Goal: Find specific page/section: Find specific page/section

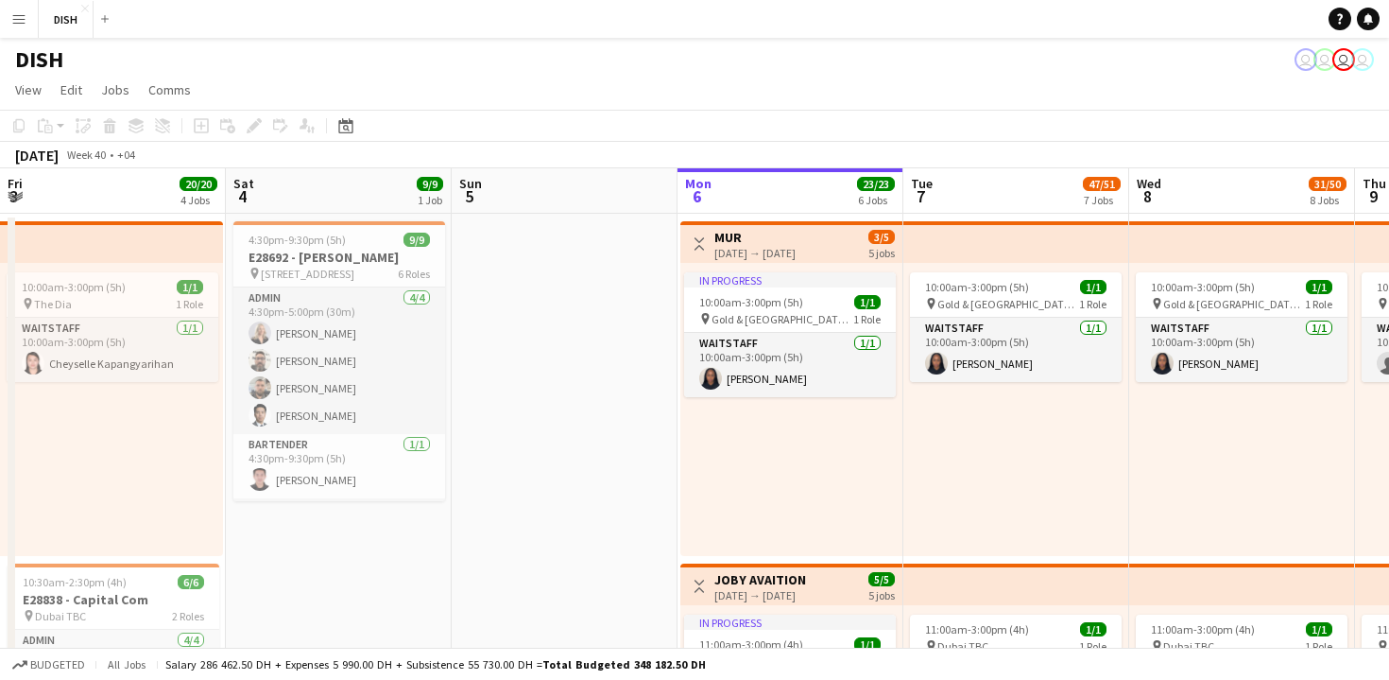
scroll to position [0, 644]
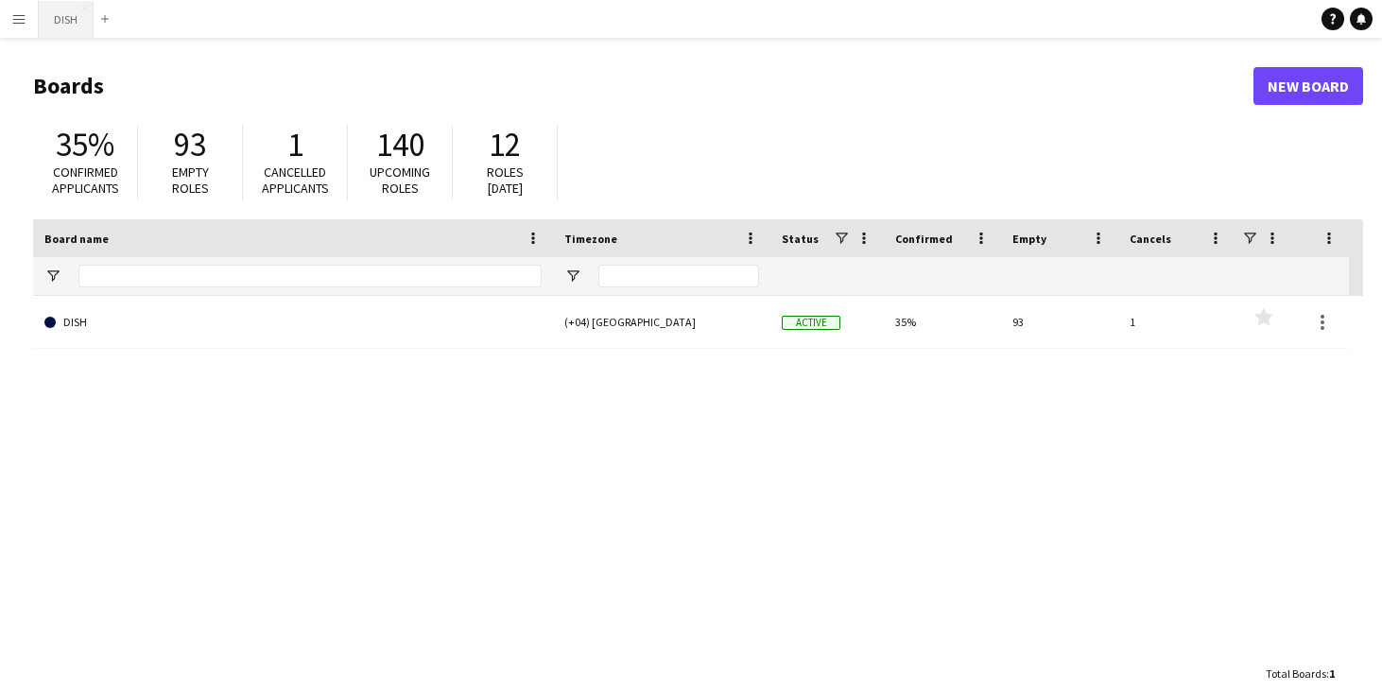
click at [65, 16] on button "DISH Close" at bounding box center [66, 19] width 55 height 37
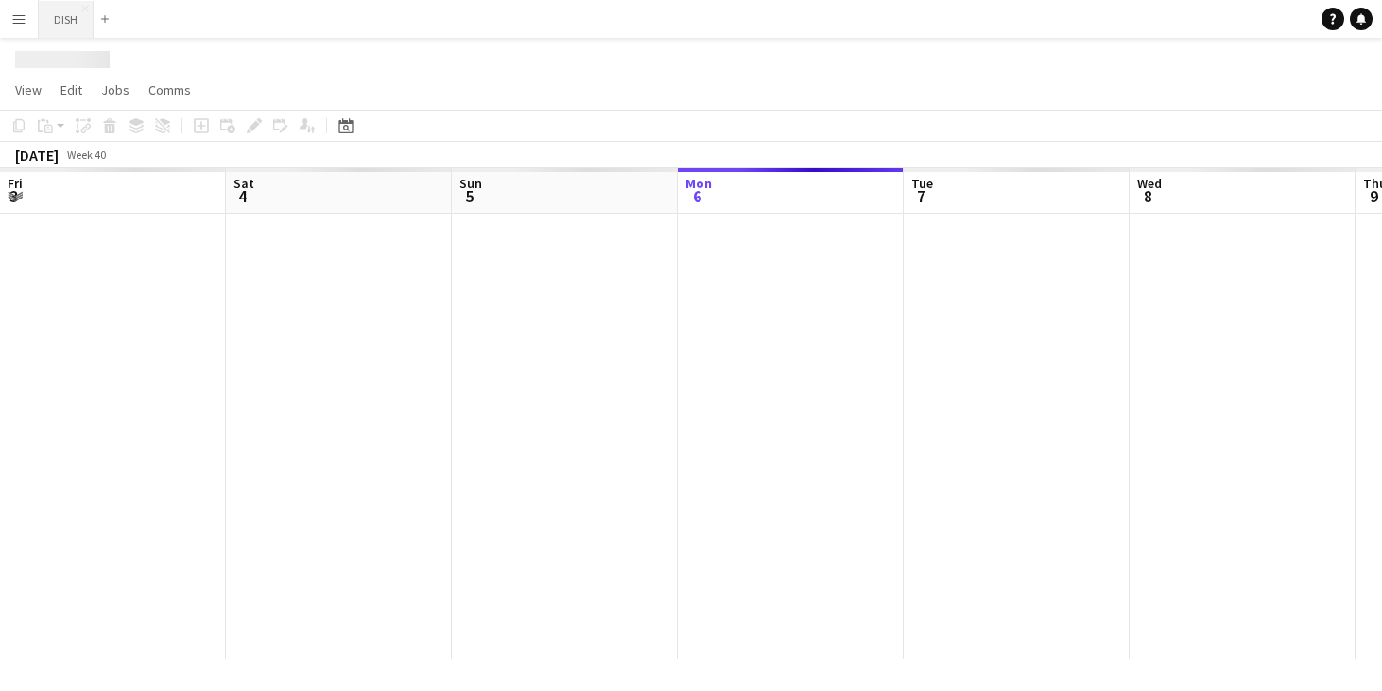
scroll to position [0, 452]
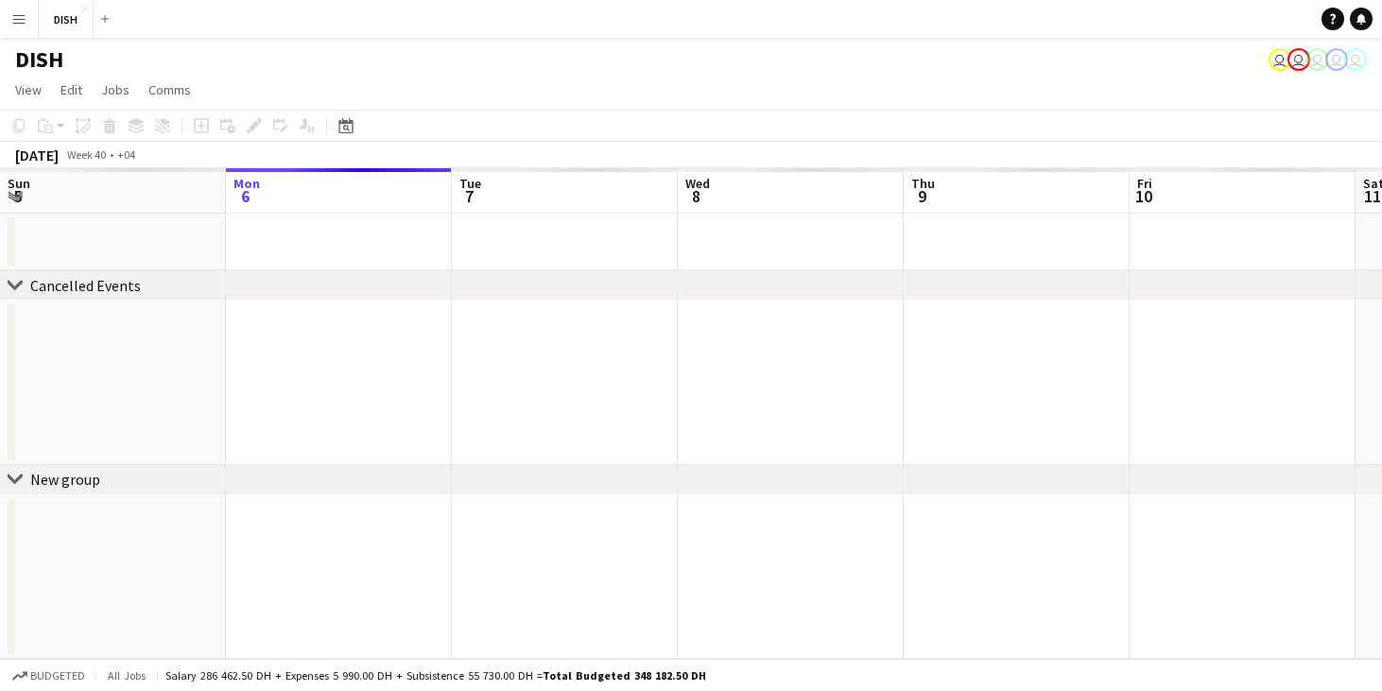
click at [24, 17] on app-icon "Menu" at bounding box center [18, 18] width 15 height 15
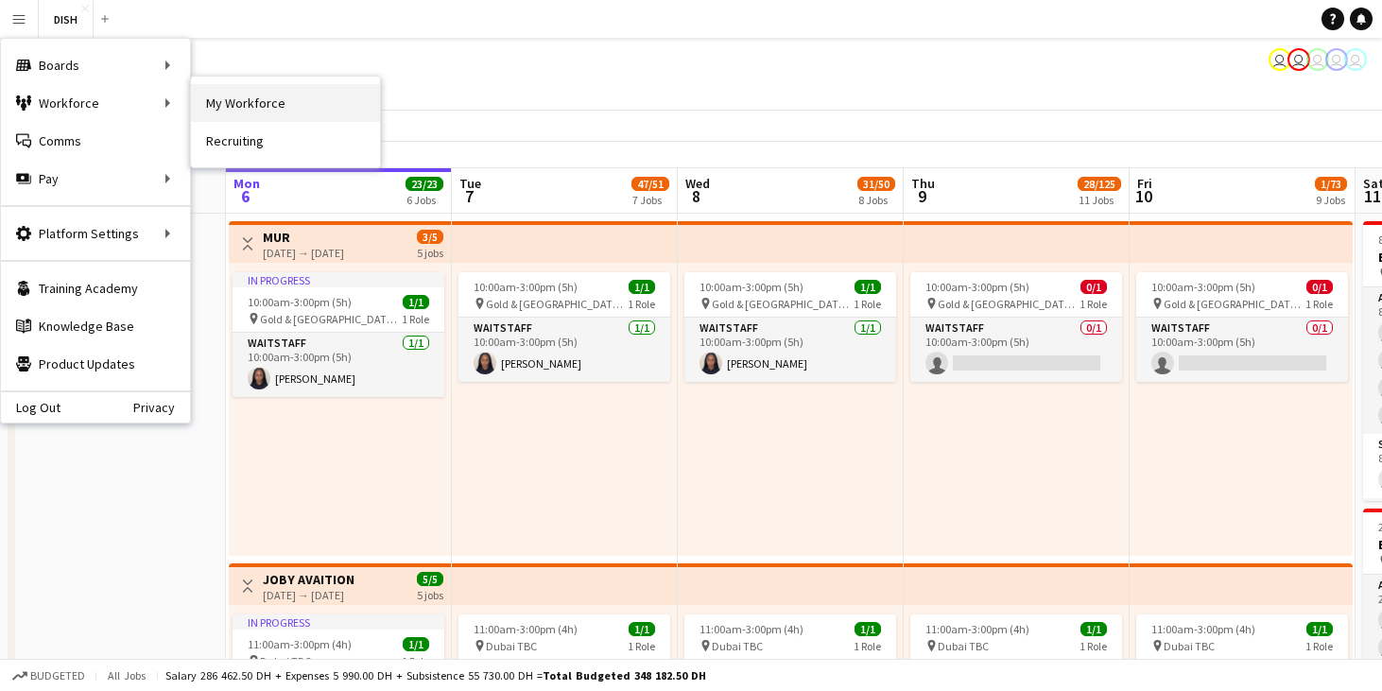
click at [246, 105] on link "My Workforce" at bounding box center [285, 103] width 189 height 38
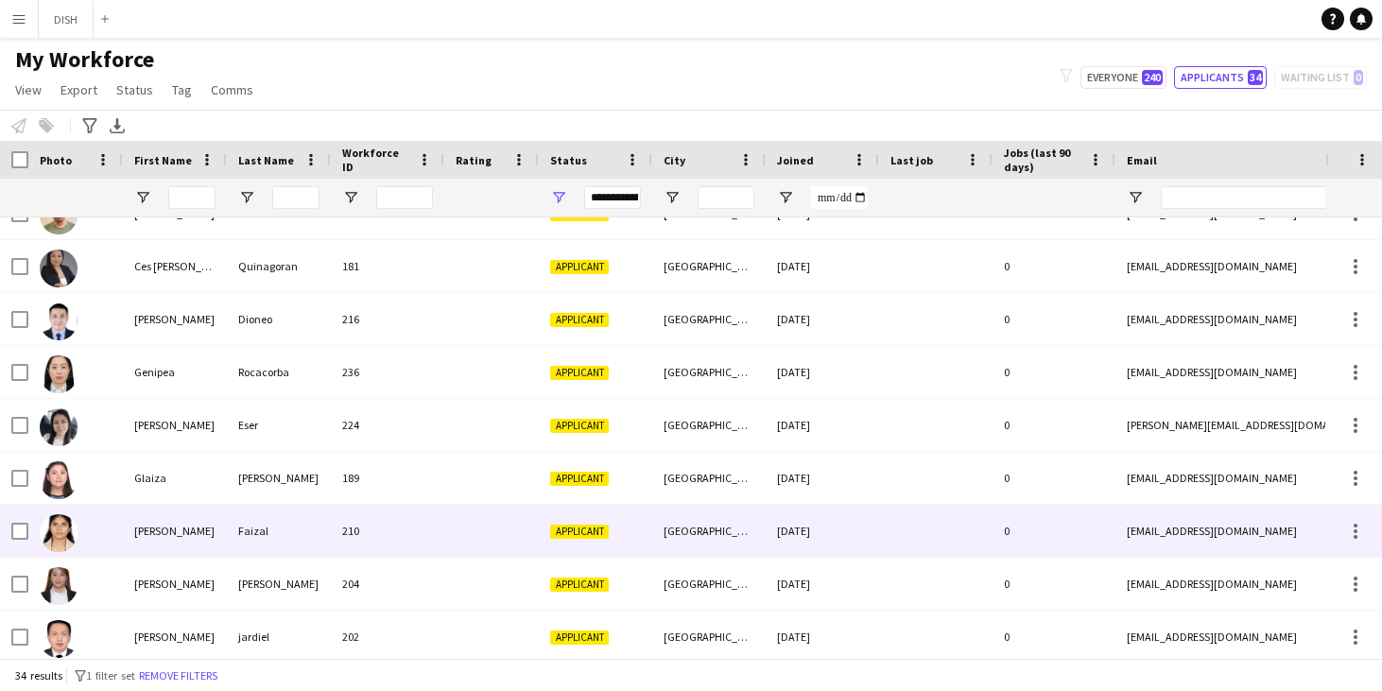
scroll to position [325, 0]
